Goal: Find specific page/section: Find specific page/section

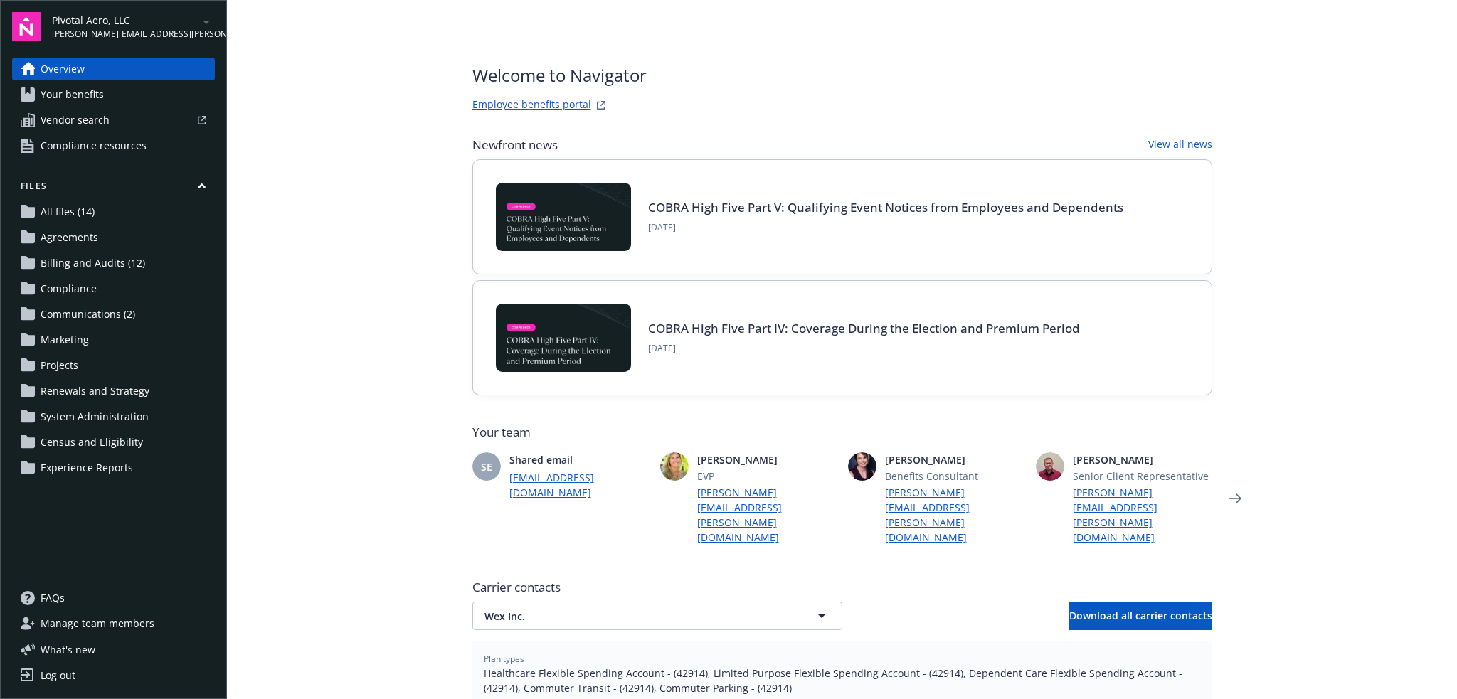
scroll to position [487, 0]
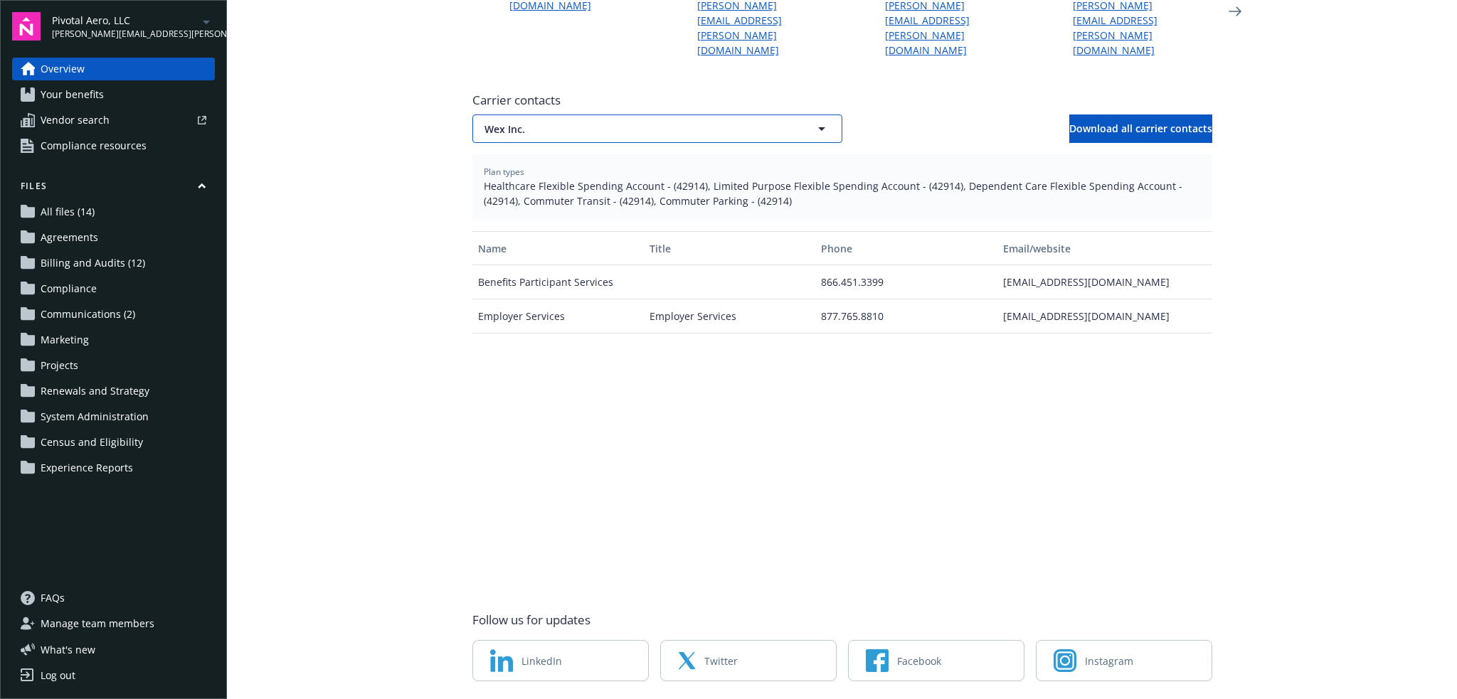
click at [634, 122] on span "Wex Inc." at bounding box center [632, 129] width 296 height 15
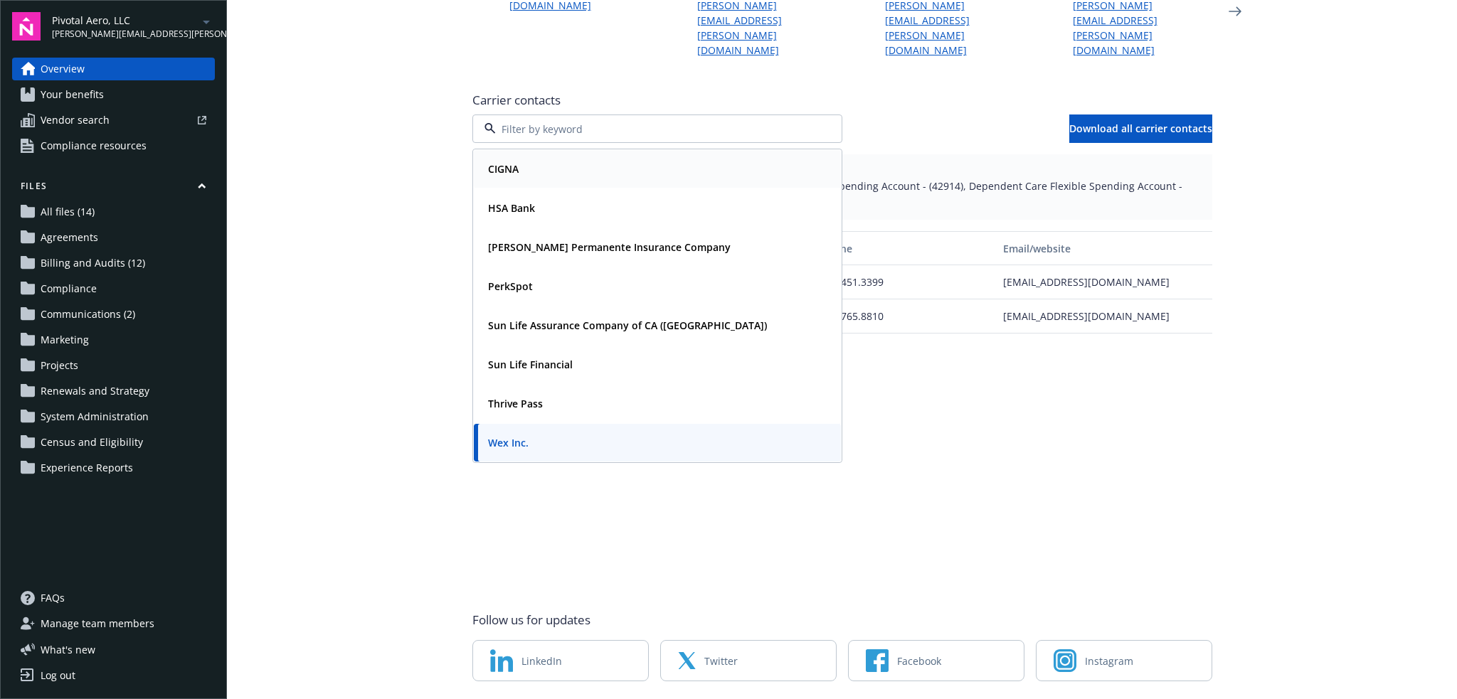
click at [623, 159] on div "CIGNA" at bounding box center [657, 169] width 350 height 21
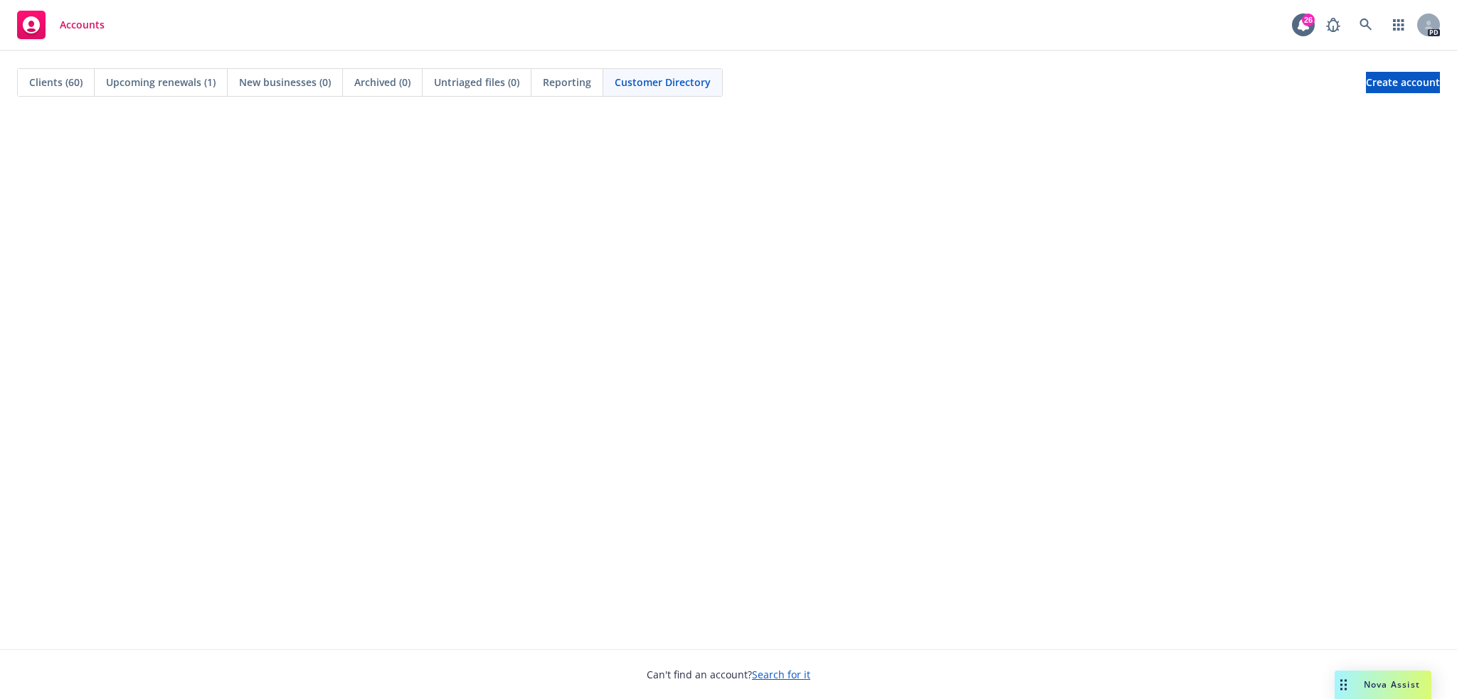
click at [44, 83] on span "Clients (60)" at bounding box center [55, 82] width 53 height 15
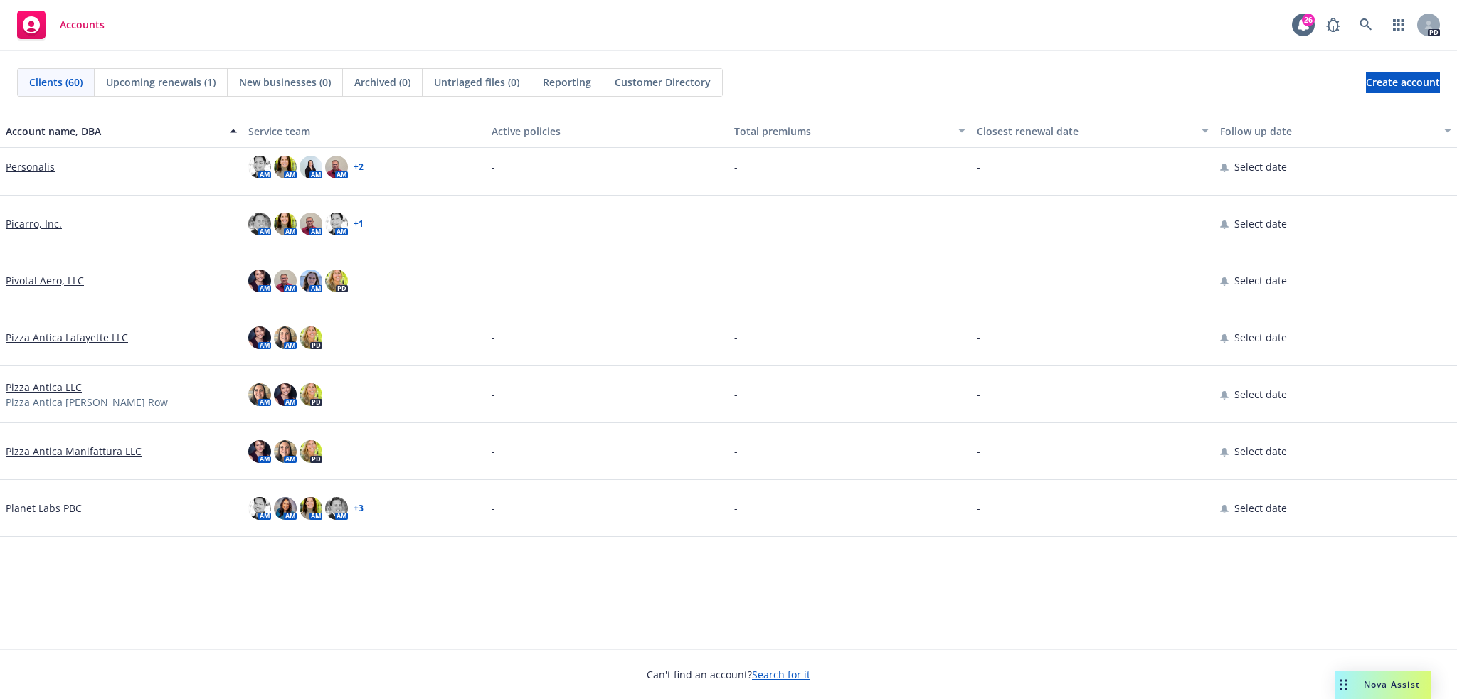
scroll to position [2087, 0]
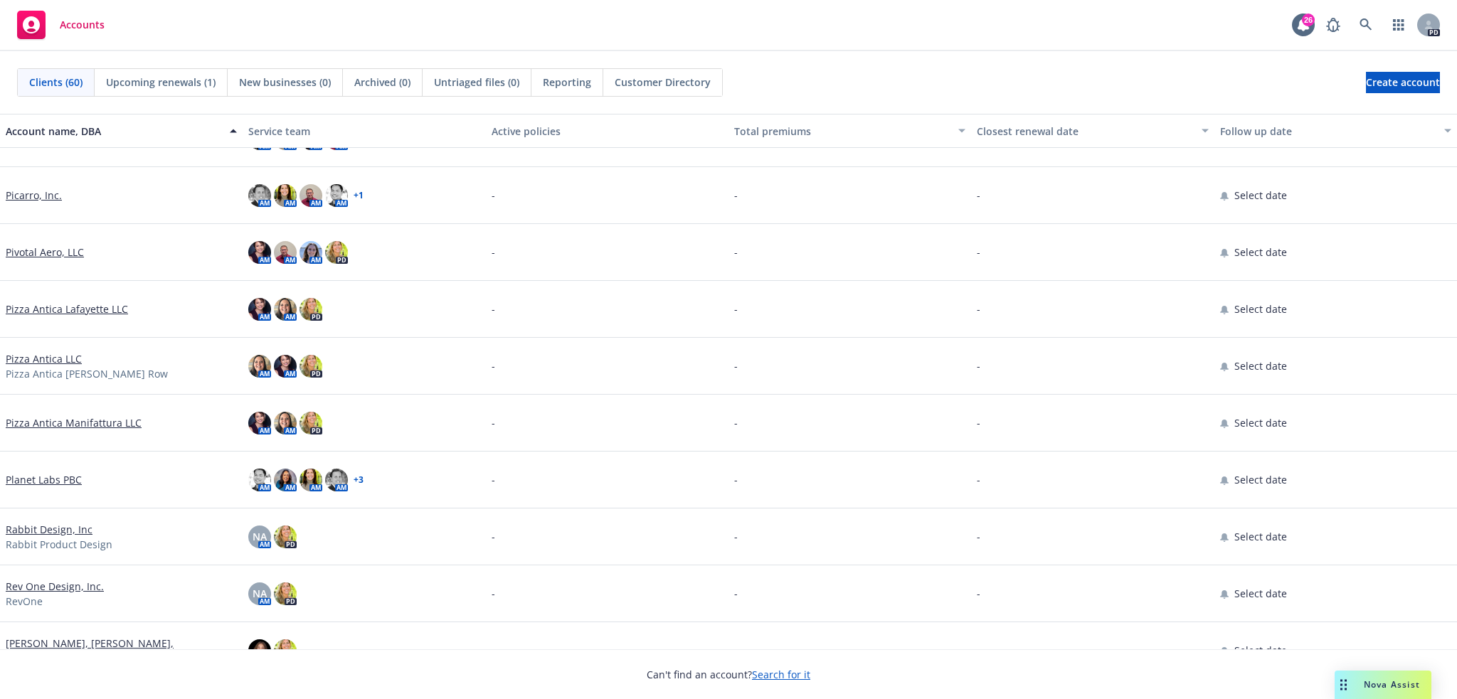
click at [54, 477] on link "Planet Labs PBC" at bounding box center [44, 479] width 76 height 15
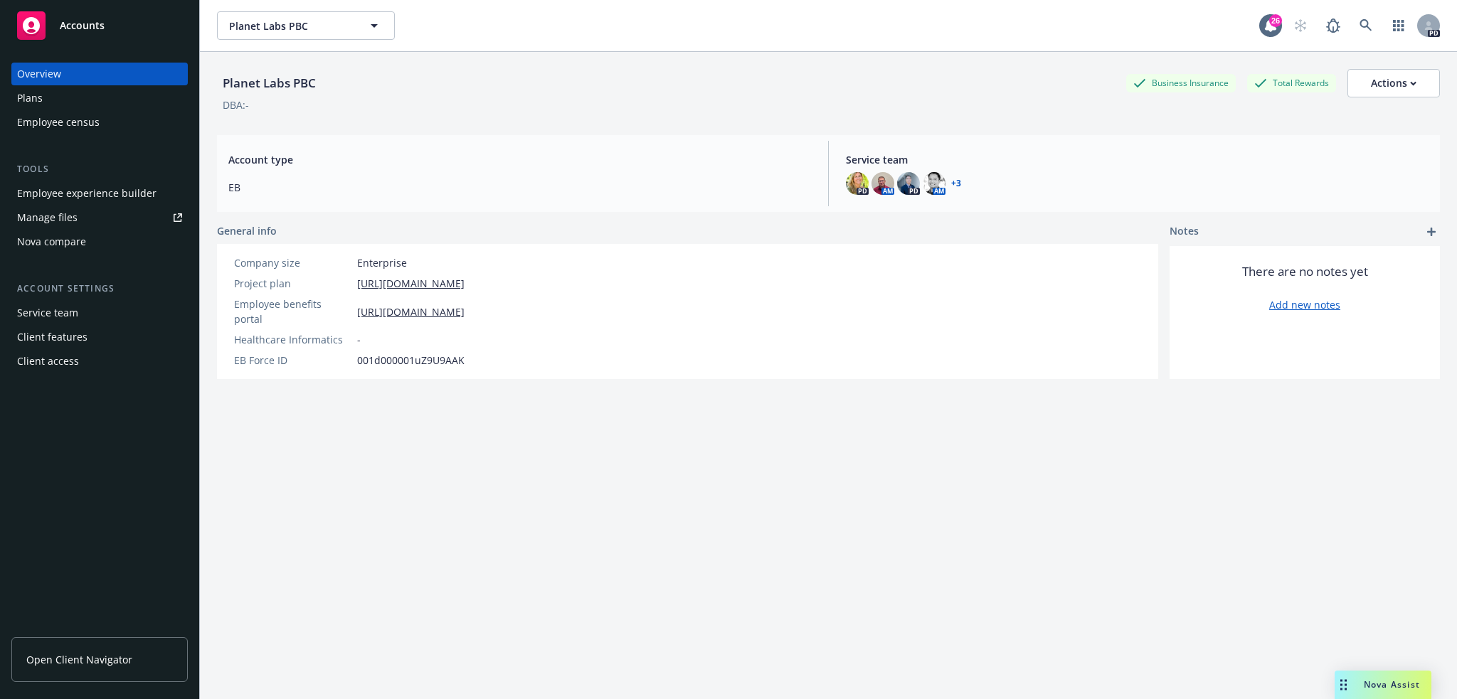
click at [100, 204] on div "Employee experience builder" at bounding box center [86, 193] width 139 height 23
